Goal: Navigation & Orientation: Understand site structure

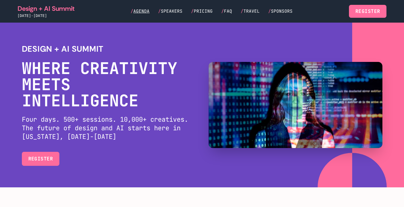
click at [149, 13] on span "Agenda" at bounding box center [141, 11] width 16 height 6
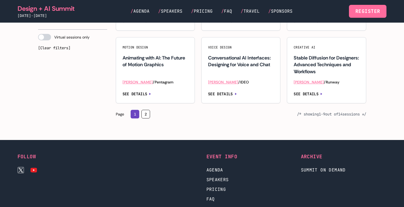
scroll to position [605, 0]
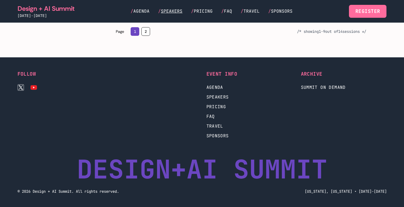
click at [169, 11] on span "Speakers" at bounding box center [172, 11] width 22 height 6
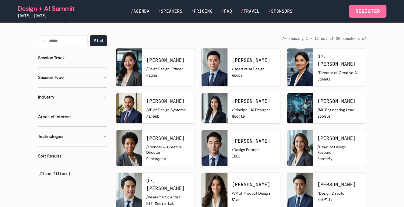
scroll to position [171, 0]
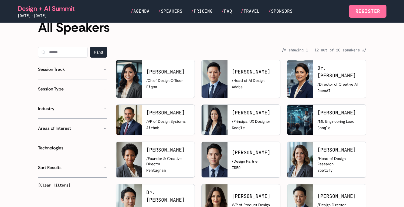
click at [208, 12] on span "Pricing" at bounding box center [203, 11] width 19 height 6
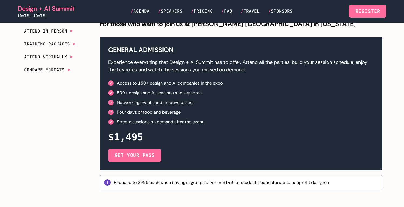
scroll to position [240, 0]
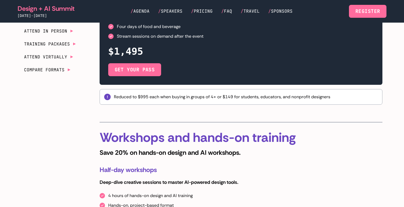
click at [47, 10] on link "Design + AI Summit" at bounding box center [46, 8] width 57 height 9
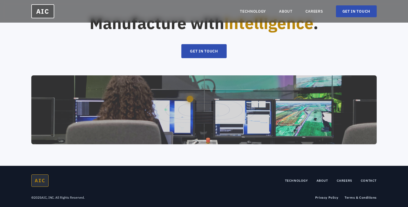
scroll to position [1143, 0]
